Goal: Information Seeking & Learning: Find specific page/section

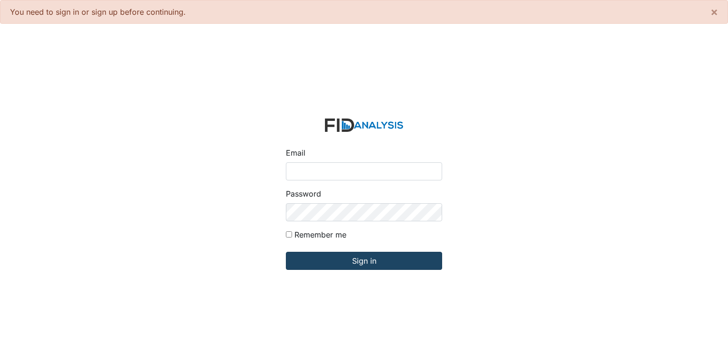
type input "[PERSON_NAME][EMAIL_ADDRESS][DOMAIN_NAME]"
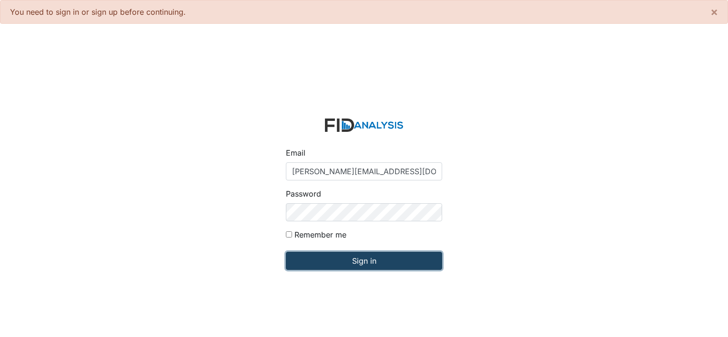
click at [361, 257] on input "Sign in" at bounding box center [364, 261] width 156 height 18
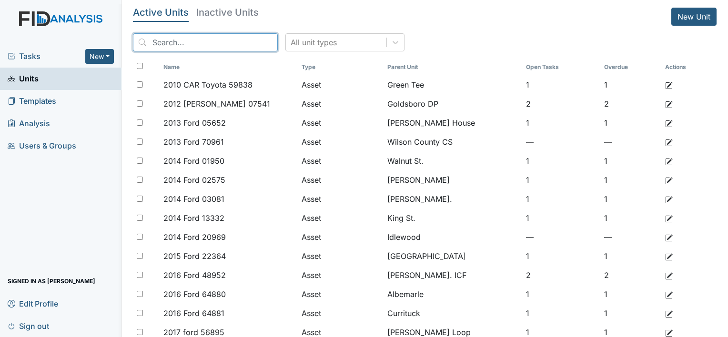
click at [198, 50] on input "search" at bounding box center [205, 42] width 145 height 18
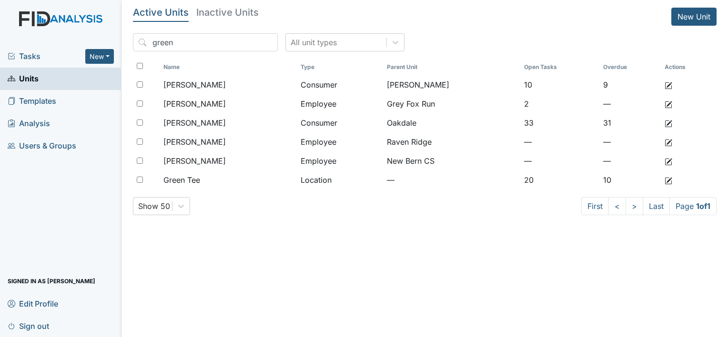
click at [225, 13] on h5 "Inactive Units" at bounding box center [227, 13] width 62 height 10
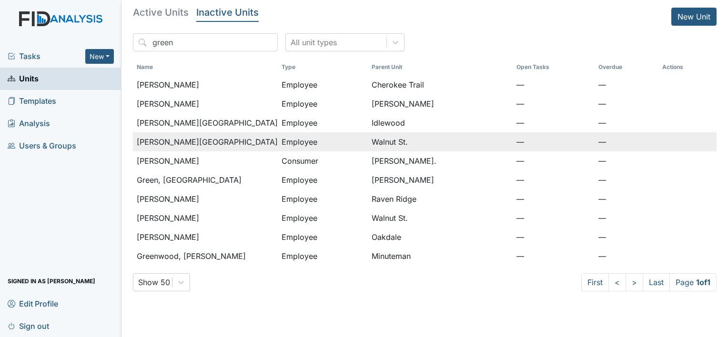
click at [185, 143] on span "[PERSON_NAME][GEOGRAPHIC_DATA]" at bounding box center [207, 141] width 141 height 11
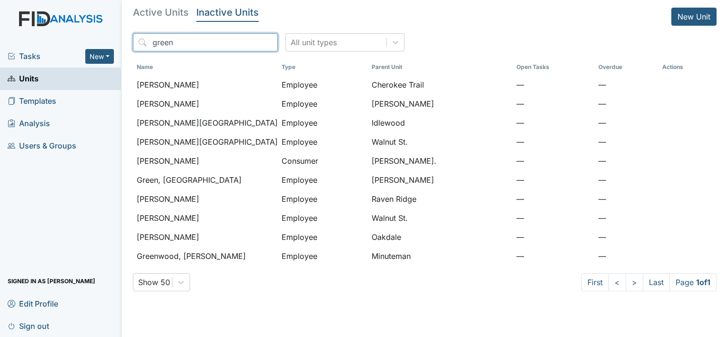
drag, startPoint x: 217, startPoint y: 40, endPoint x: 134, endPoint y: 43, distance: 82.5
click at [135, 43] on input "green" at bounding box center [205, 42] width 145 height 18
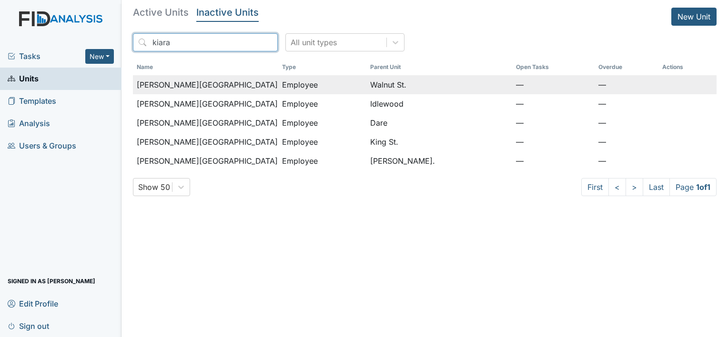
type input "kiara"
click at [168, 87] on span "Allen, Kiara" at bounding box center [207, 84] width 141 height 11
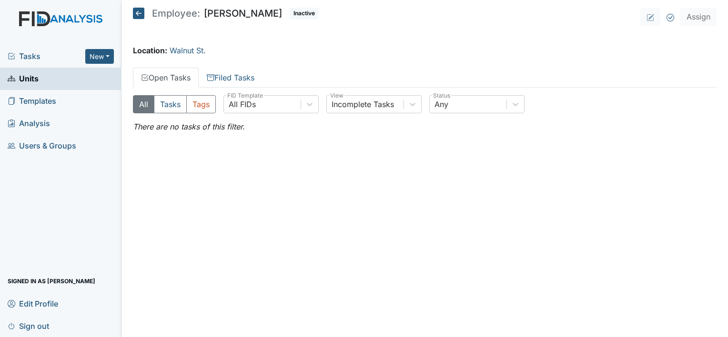
drag, startPoint x: 0, startPoint y: 0, endPoint x: 340, endPoint y: 57, distance: 344.4
click at [340, 57] on main "Employee: Kyla Greenfield Inactive Assign Location: Walnut St. Open Tasks Filed…" at bounding box center [424, 168] width 606 height 337
click at [239, 77] on link "Filed Tasks" at bounding box center [231, 78] width 64 height 20
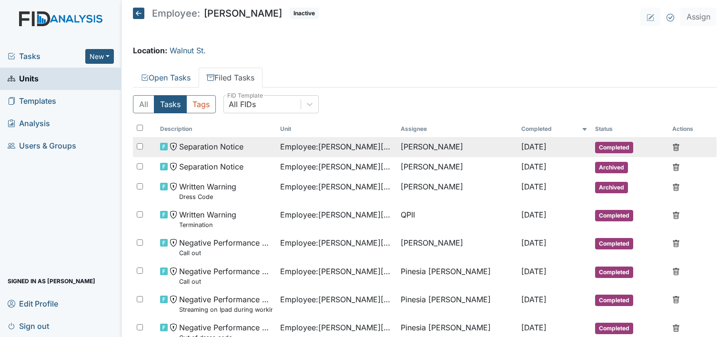
click at [323, 145] on span "Employee : Greenfield, Kyla" at bounding box center [336, 146] width 113 height 11
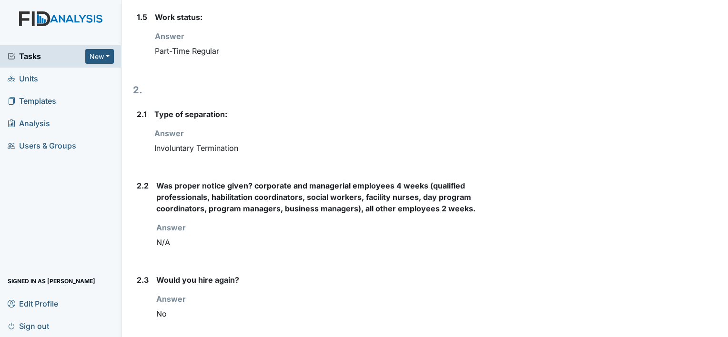
scroll to position [310, 0]
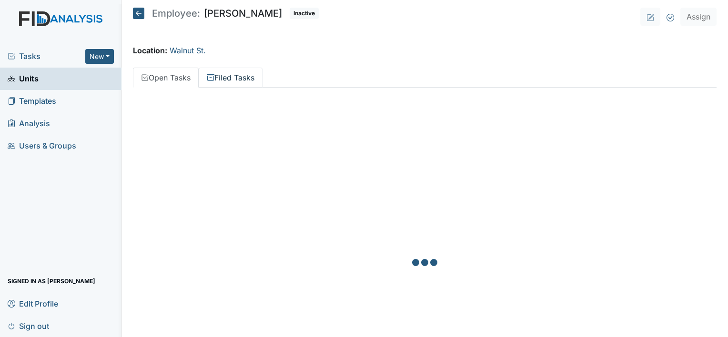
click at [245, 81] on link "Filed Tasks" at bounding box center [231, 78] width 64 height 20
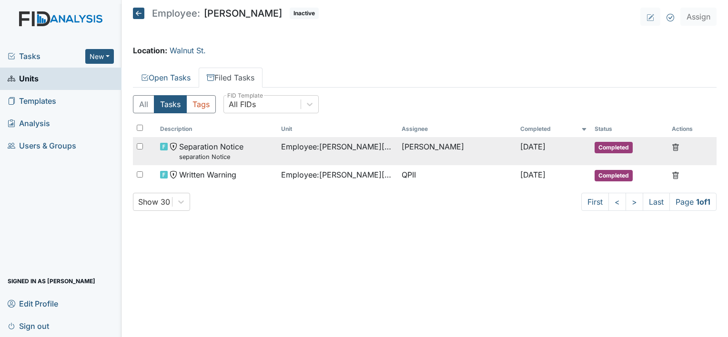
click at [228, 147] on span "Separation Notice separation Notice" at bounding box center [211, 151] width 64 height 20
